Goal: Task Accomplishment & Management: Manage account settings

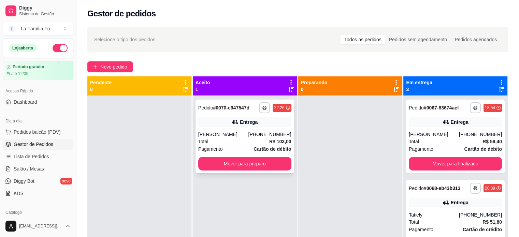
click at [243, 163] on button "Mover para preparo" at bounding box center [244, 164] width 93 height 14
click at [246, 163] on div "Mover para preparo" at bounding box center [244, 164] width 93 height 14
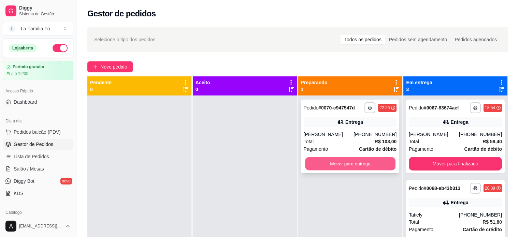
click at [341, 161] on button "Mover para entrega" at bounding box center [350, 163] width 90 height 13
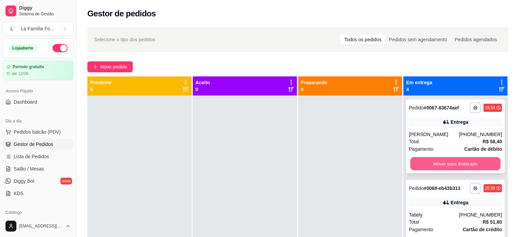
click at [424, 166] on button "Mover para finalizado" at bounding box center [455, 163] width 90 height 13
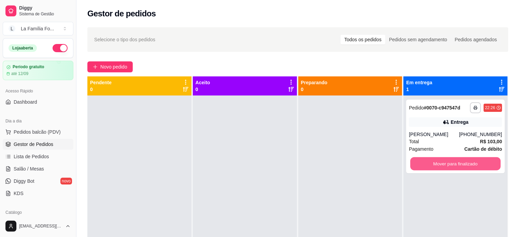
click at [424, 166] on button "Mover para finalizado" at bounding box center [455, 163] width 90 height 13
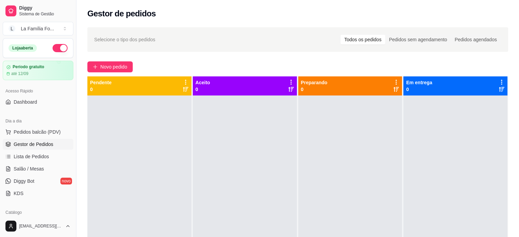
click at [164, 50] on div "Selecione o tipo dos pedidos Todos os pedidos Pedidos sem agendamento Pedidos a…" at bounding box center [297, 39] width 421 height 25
click at [79, 10] on div "Gestor de pedidos" at bounding box center [297, 11] width 442 height 23
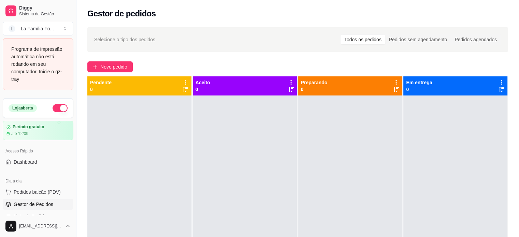
click at [159, 115] on div at bounding box center [139, 214] width 104 height 237
drag, startPoint x: 76, startPoint y: 122, endPoint x: 79, endPoint y: 126, distance: 5.3
click at [79, 126] on div "Diggy Sistema de Gestão L La Família Fo ... Programa de impressão automática nã…" at bounding box center [259, 170] width 519 height 341
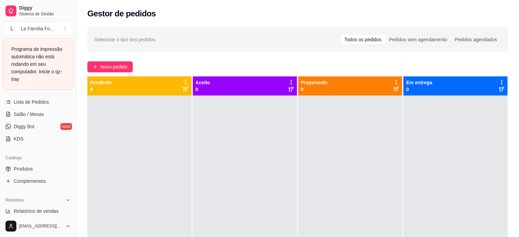
scroll to position [114, 0]
drag, startPoint x: 11, startPoint y: 84, endPoint x: 189, endPoint y: 30, distance: 186.6
click at [189, 30] on div "Selecione o tipo dos pedidos Todos os pedidos Pedidos sem agendamento Pedidos a…" at bounding box center [297, 39] width 421 height 25
drag, startPoint x: 74, startPoint y: 140, endPoint x: 96, endPoint y: 144, distance: 22.5
click at [96, 144] on div "Diggy Sistema de Gestão L La Família Fo ... Programa de impressão automática nã…" at bounding box center [259, 170] width 519 height 341
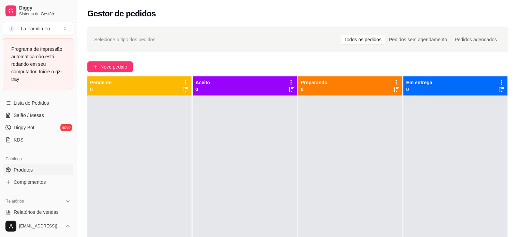
click at [46, 171] on link "Produtos" at bounding box center [38, 169] width 71 height 11
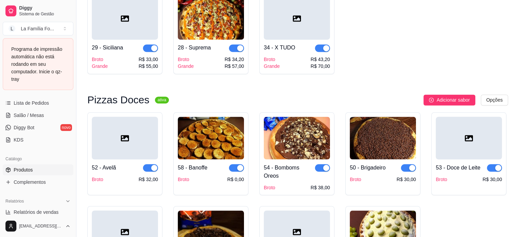
scroll to position [1171, 0]
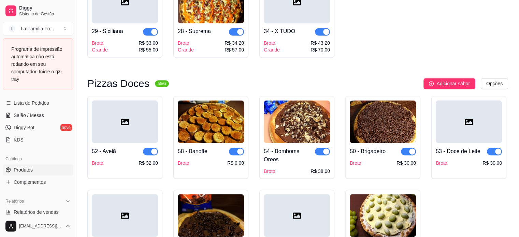
click at [443, 173] on div "52 - Avelã Broto R$ 32,00 58 - Banoffe Broto R$ 0,00 54 - Bomboms Oreos Broto R…" at bounding box center [297, 184] width 421 height 177
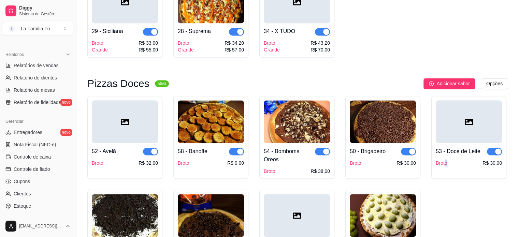
scroll to position [253, 0]
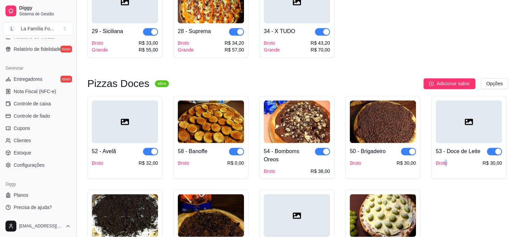
click at [75, 193] on button "Toggle Sidebar" at bounding box center [75, 118] width 5 height 237
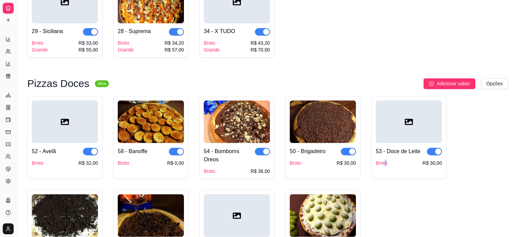
scroll to position [116, 0]
click at [18, 128] on button "Toggle Sidebar" at bounding box center [15, 118] width 5 height 237
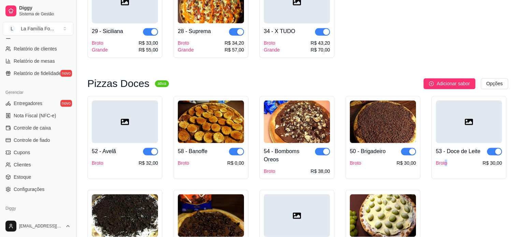
scroll to position [233, 0]
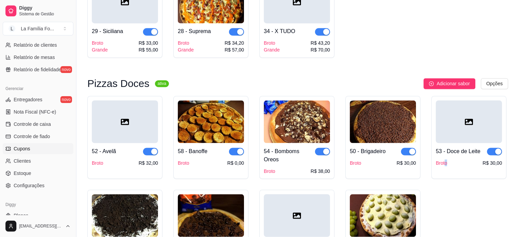
click at [26, 150] on span "Cupons" at bounding box center [22, 148] width 16 height 7
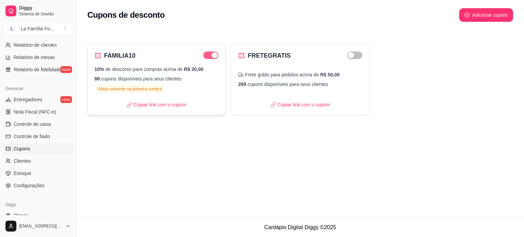
click at [204, 54] on span "button" at bounding box center [210, 56] width 15 height 8
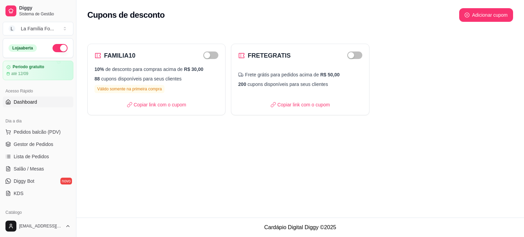
click at [49, 102] on link "Dashboard" at bounding box center [38, 102] width 71 height 11
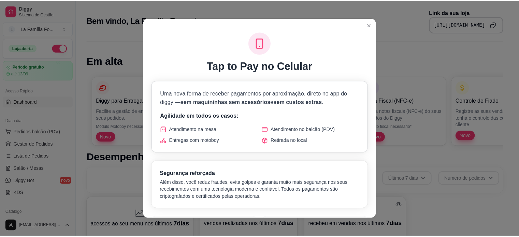
scroll to position [248, 0]
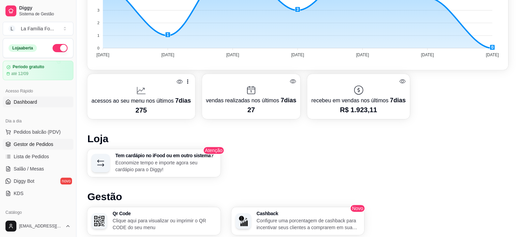
click at [40, 142] on span "Gestor de Pedidos" at bounding box center [34, 144] width 40 height 7
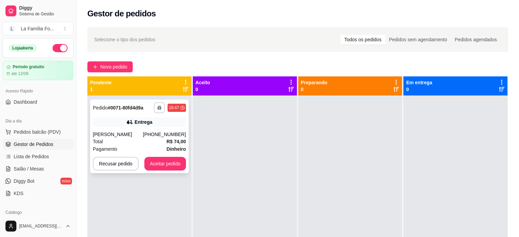
click at [162, 136] on div "[PHONE_NUMBER]" at bounding box center [164, 134] width 43 height 7
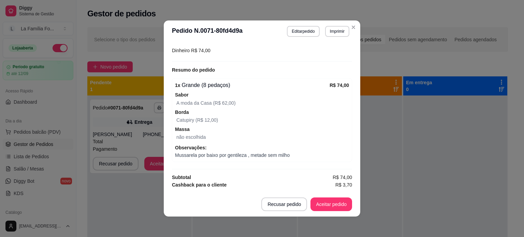
scroll to position [197, 0]
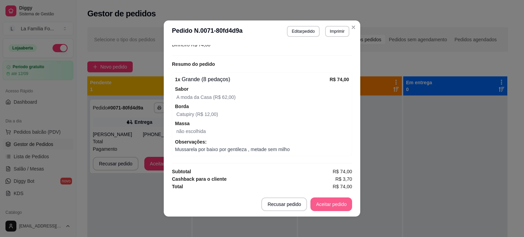
click at [338, 204] on button "Aceitar pedido" at bounding box center [331, 205] width 42 height 14
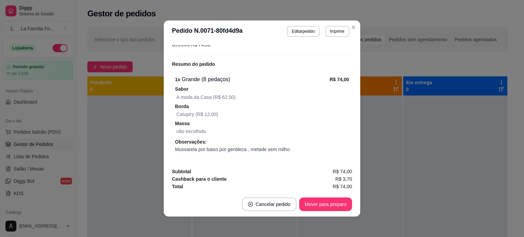
click at [308, 106] on span "Borda" at bounding box center [262, 107] width 174 height 8
click at [336, 202] on button "Mover para preparo" at bounding box center [325, 205] width 53 height 14
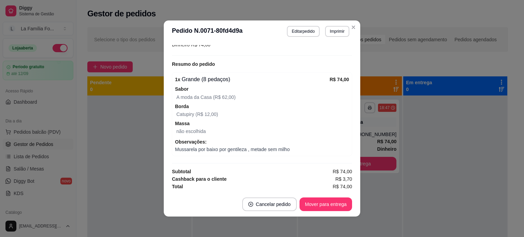
click at [355, 198] on footer "Cancelar pedido Mover para entrega" at bounding box center [262, 204] width 196 height 25
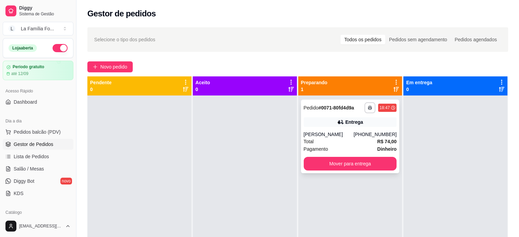
click at [354, 138] on div "[PERSON_NAME]" at bounding box center [329, 134] width 50 height 7
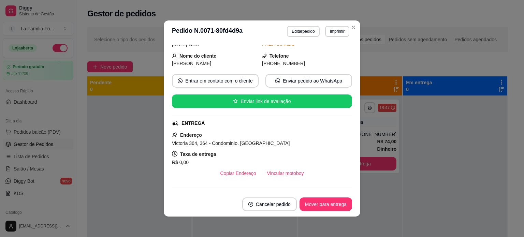
scroll to position [41, 0]
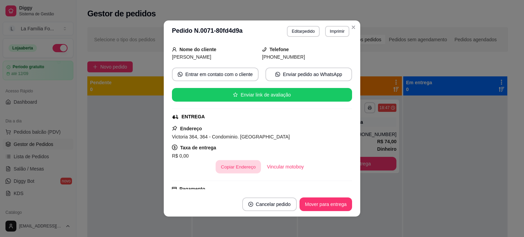
click at [240, 169] on button "Copiar Endereço" at bounding box center [238, 166] width 45 height 13
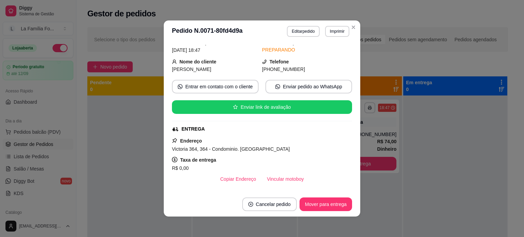
scroll to position [0, 0]
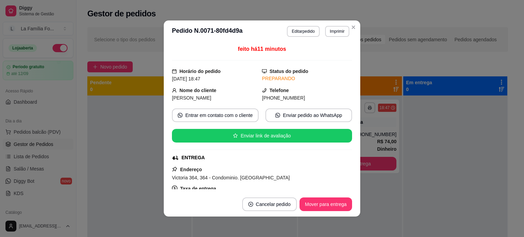
click at [337, 87] on div "Telefone [PHONE_NUMBER]" at bounding box center [307, 94] width 90 height 15
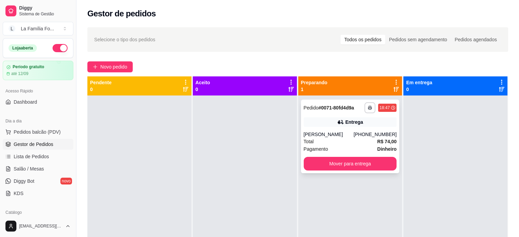
click at [321, 138] on div "[PERSON_NAME]" at bounding box center [329, 134] width 50 height 7
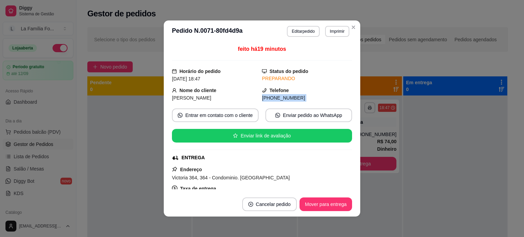
drag, startPoint x: 349, startPoint y: 90, endPoint x: 350, endPoint y: 109, distance: 18.4
click at [350, 109] on div "feito há 19 minutos Horário do pedido [DATE] 18:47 Status do pedido PREPARANDO …" at bounding box center [262, 117] width 196 height 150
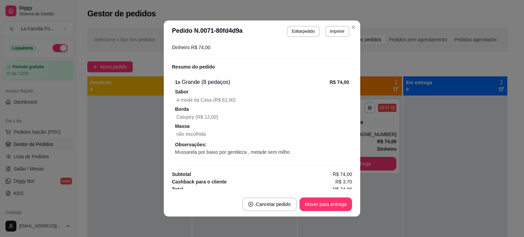
scroll to position [197, 0]
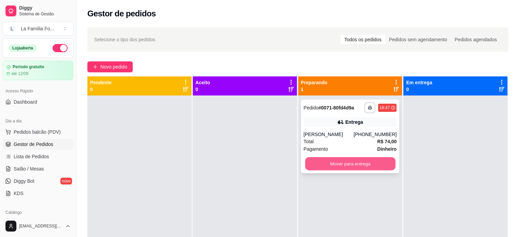
click at [365, 169] on button "Mover para entrega" at bounding box center [350, 163] width 90 height 13
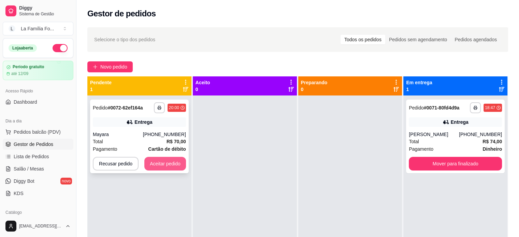
click at [171, 168] on button "Aceitar pedido" at bounding box center [165, 164] width 42 height 14
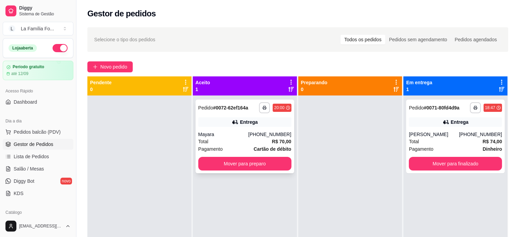
click at [230, 140] on div "Total R$ 70,00" at bounding box center [244, 142] width 93 height 8
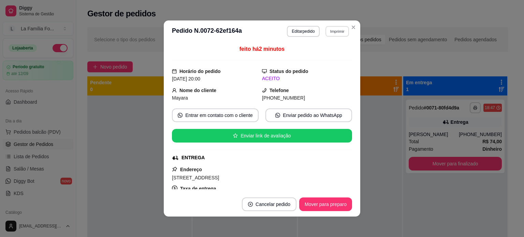
click at [334, 34] on button "Imprimir" at bounding box center [337, 31] width 24 height 11
click at [338, 57] on button "IMPRESSORA" at bounding box center [322, 55] width 49 height 11
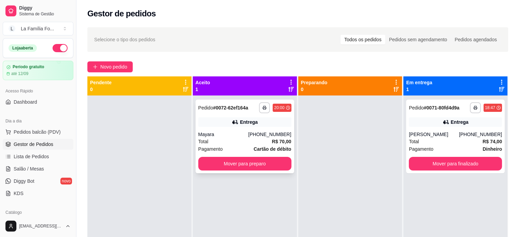
click at [221, 129] on div "**********" at bounding box center [244, 137] width 99 height 74
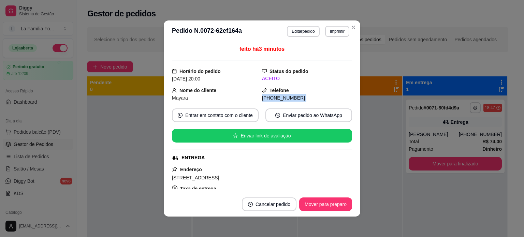
drag, startPoint x: 343, startPoint y: 88, endPoint x: 345, endPoint y: 120, distance: 31.8
click at [345, 120] on div "feito há 3 minutos Horário do pedido [DATE] 20:00 Status do pedido ACEITO Nome …" at bounding box center [262, 117] width 180 height 144
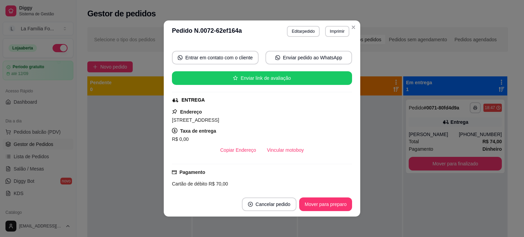
scroll to position [59, 0]
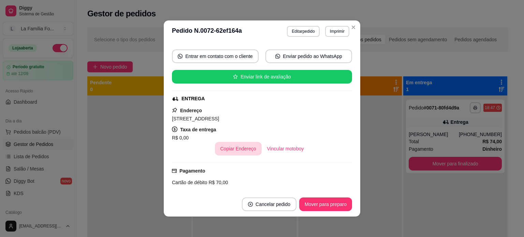
click at [228, 147] on button "Copiar Endereço" at bounding box center [238, 149] width 47 height 14
